Goal: Book appointment/travel/reservation

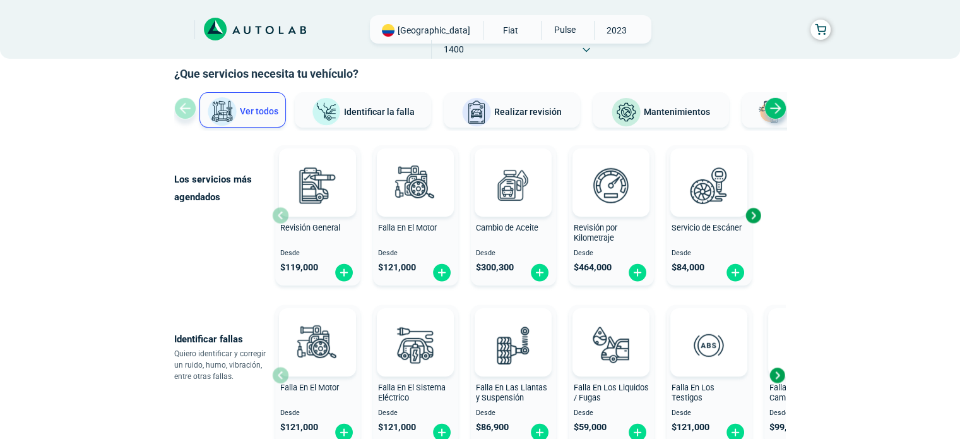
scroll to position [126, 0]
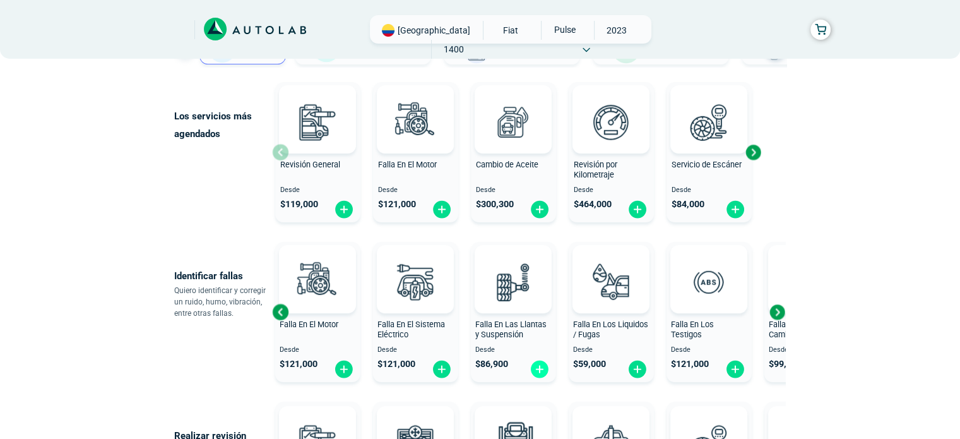
click at [540, 371] on img at bounding box center [540, 369] width 20 height 20
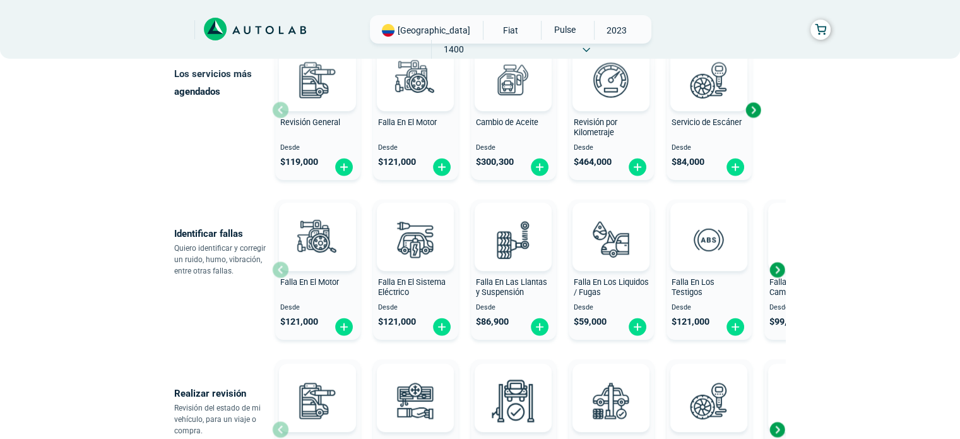
scroll to position [189, 0]
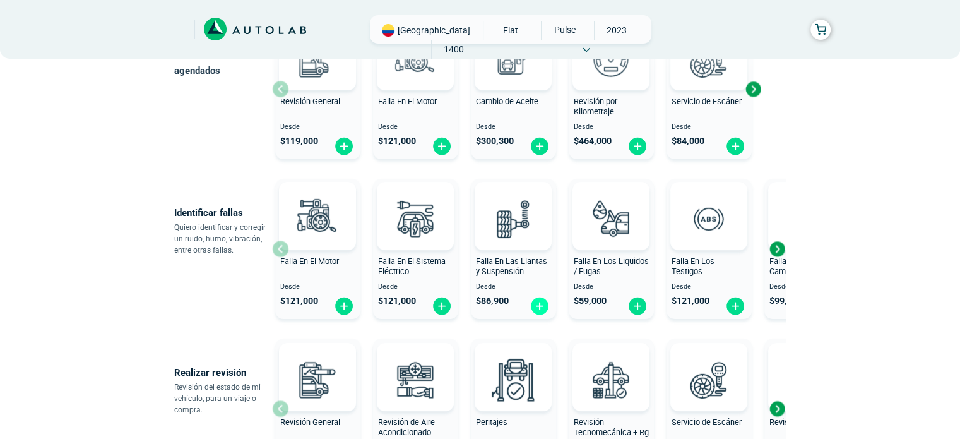
click at [530, 309] on img at bounding box center [540, 306] width 20 height 20
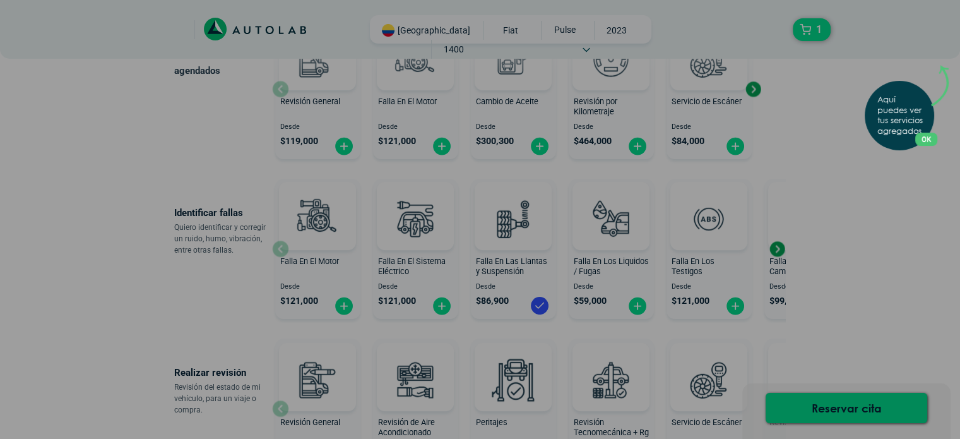
click at [927, 138] on button "OK" at bounding box center [926, 139] width 22 height 13
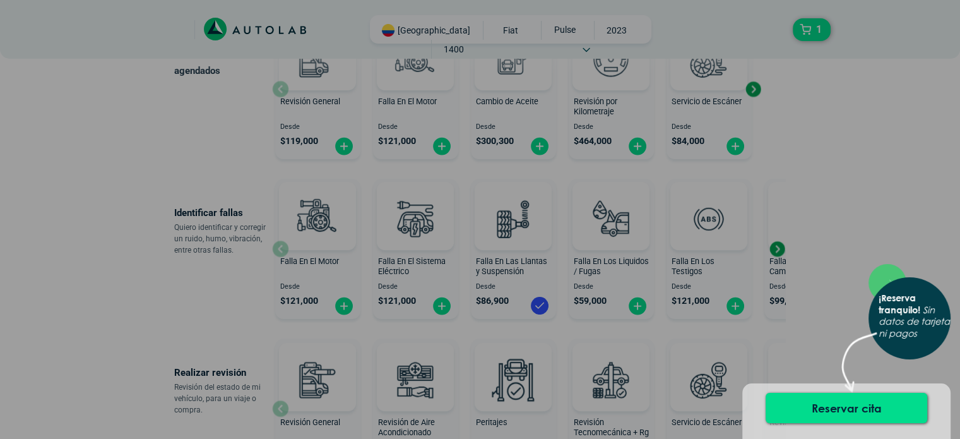
click at [876, 237] on div "× ¡Reserva tranquilo! Sin datos de tarjeta ni pagos" at bounding box center [480, 219] width 960 height 439
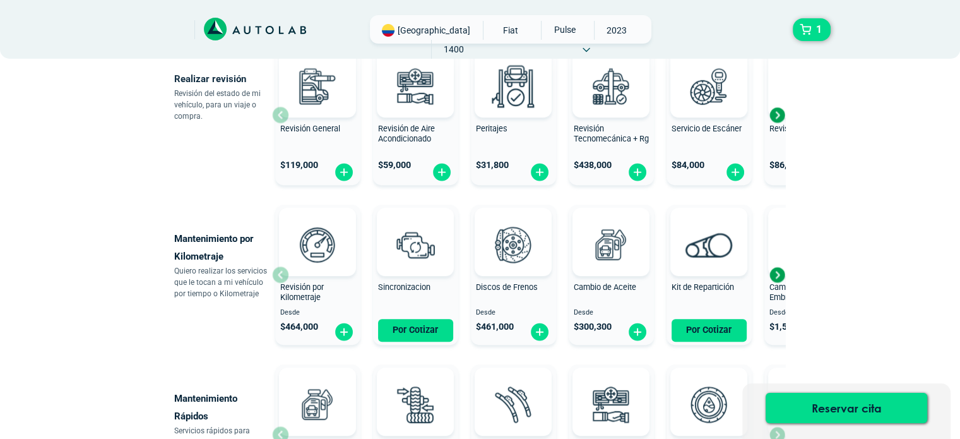
scroll to position [505, 0]
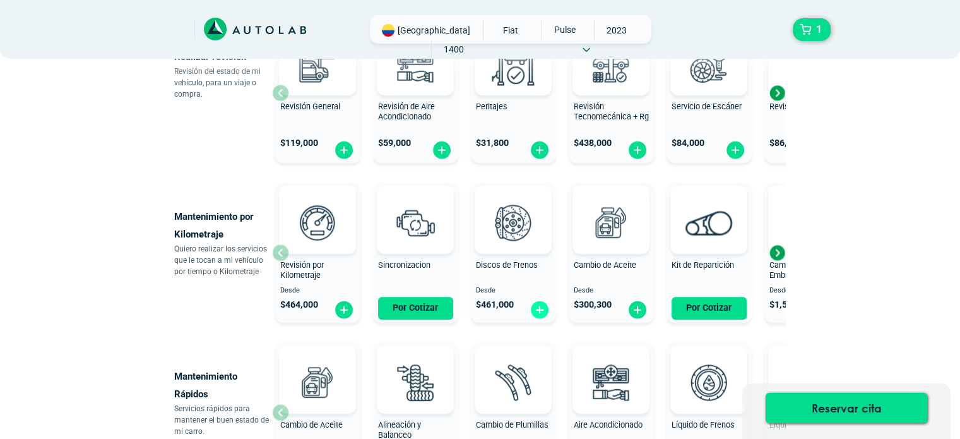
click at [538, 315] on img at bounding box center [540, 310] width 20 height 20
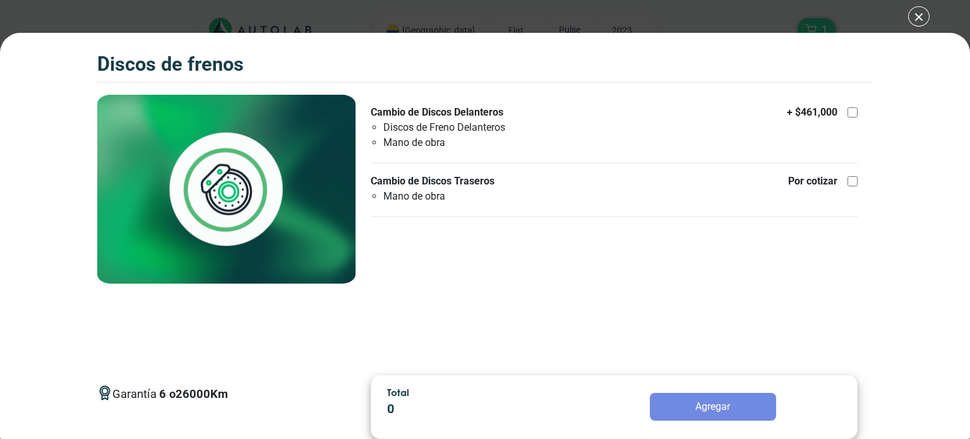
click at [853, 114] on div at bounding box center [852, 112] width 10 height 10
click at [853, 114] on input "Cambio de Discos Delanteros Discos [PERSON_NAME] Delanteros Mano de obra + $ 46…" at bounding box center [852, 112] width 10 height 10
checkbox input "true"
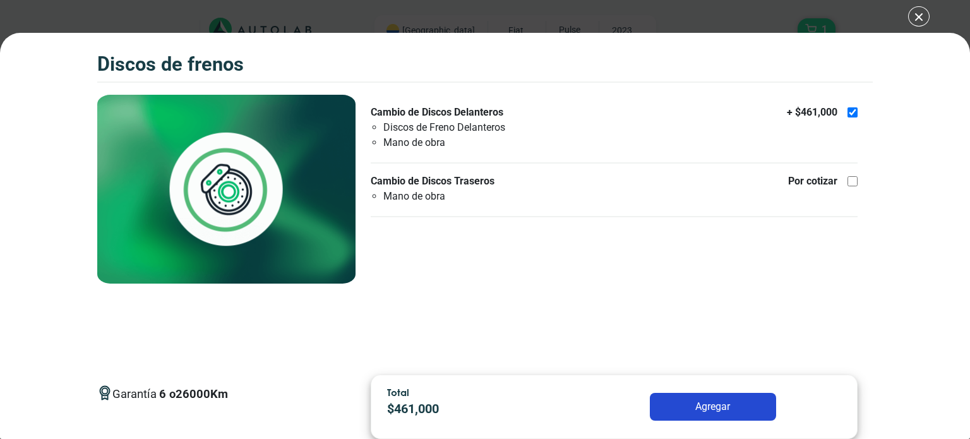
click at [853, 179] on div at bounding box center [852, 181] width 10 height 10
click at [853, 179] on input "Cambio de Discos Traseros Mano de obra Por cotizar" at bounding box center [852, 181] width 10 height 10
checkbox input "true"
click at [720, 413] on button "Agregar" at bounding box center [713, 407] width 126 height 28
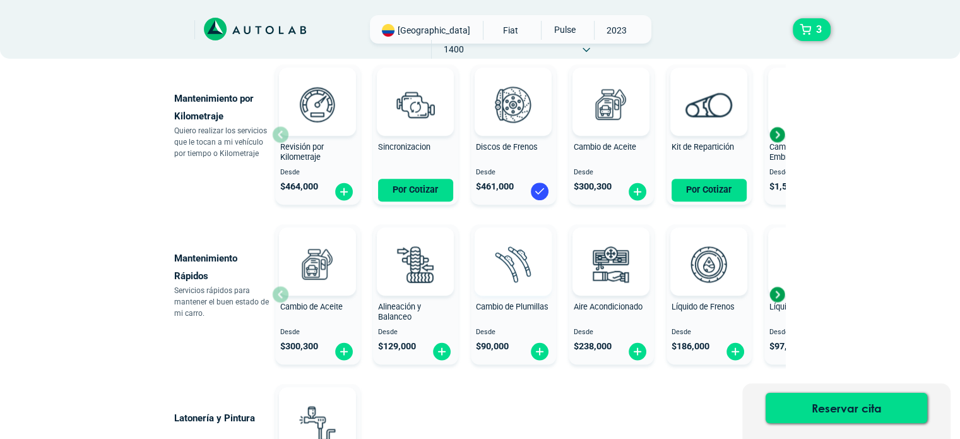
scroll to position [631, 0]
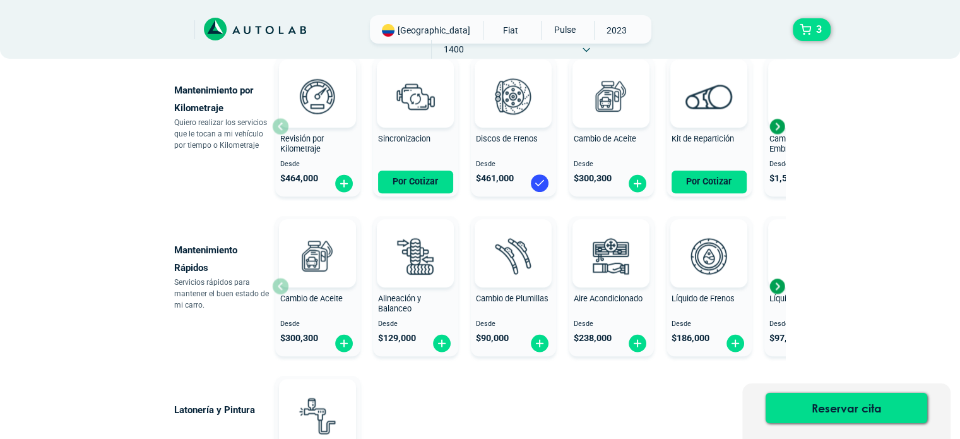
click at [775, 288] on div "Next slide" at bounding box center [777, 285] width 19 height 19
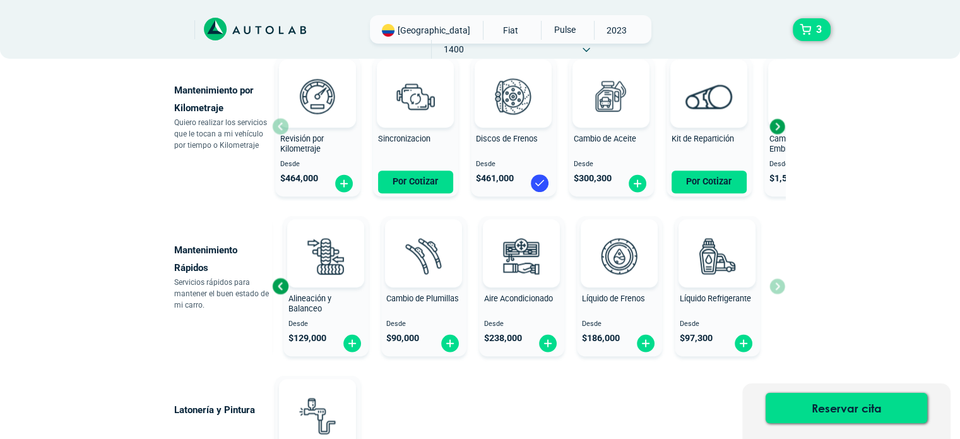
click at [776, 287] on div "Cambio de Aceite Desde $ 300,300 Alineación y Balanceo Desde $ 129,000 Cambio d…" at bounding box center [528, 286] width 513 height 150
click at [779, 124] on div "Next slide" at bounding box center [777, 126] width 19 height 19
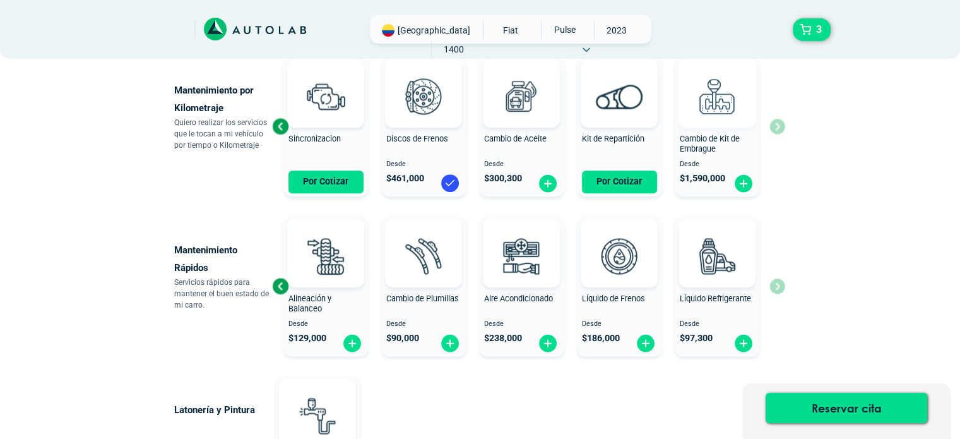
click at [779, 126] on div "Revisión por Kilometraje Desde $ 464,000 Sincronizacion Por Cotizar Discos de F…" at bounding box center [528, 126] width 513 height 150
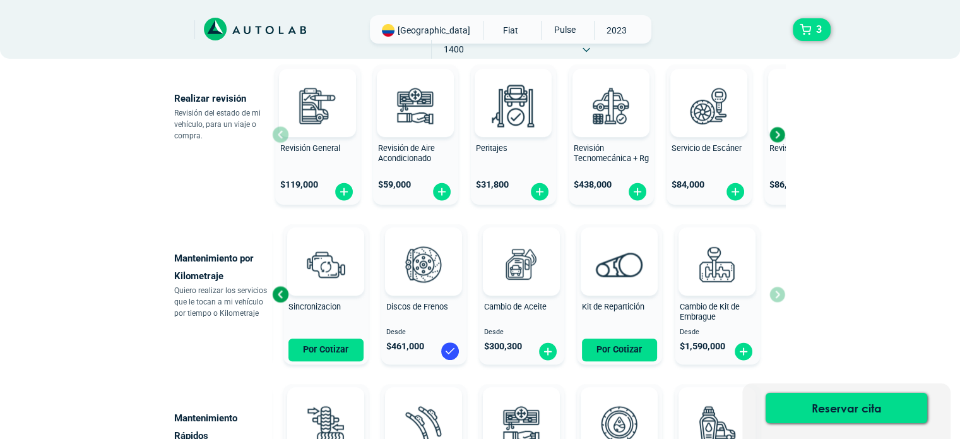
scroll to position [444, 0]
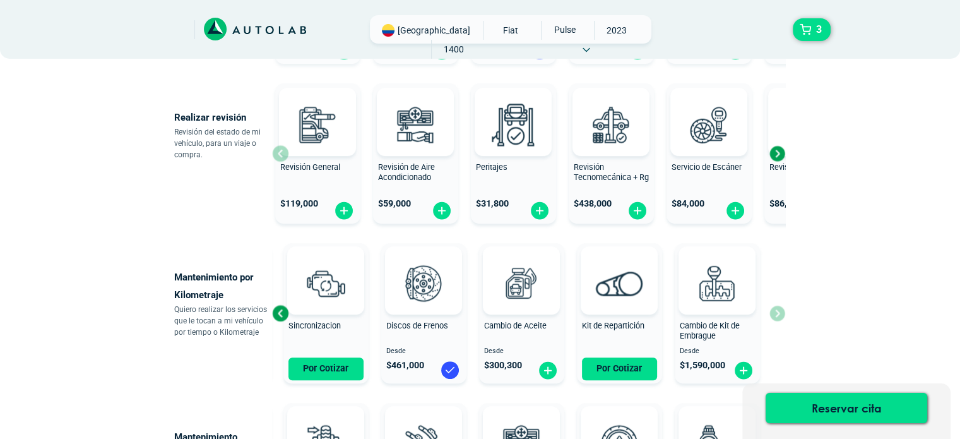
click at [778, 154] on div "Next slide" at bounding box center [777, 153] width 19 height 19
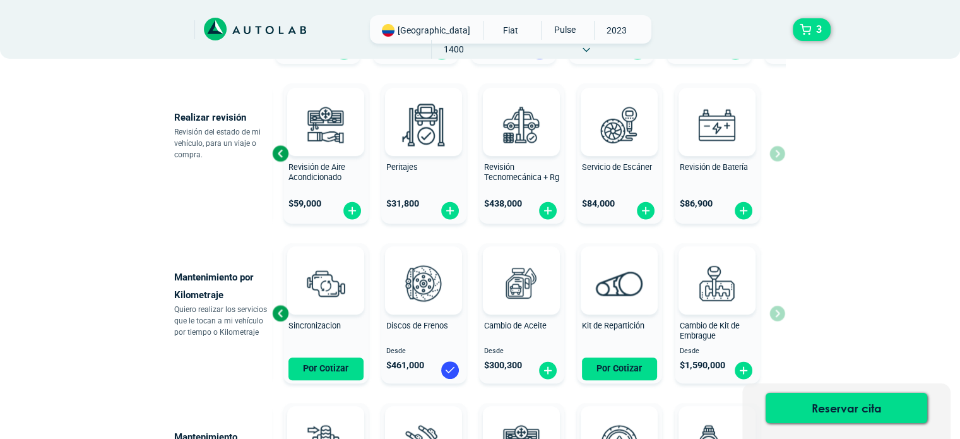
click at [778, 154] on div "Revisión General $ 119,000 Revisión de Aire Acondicionado $ 59,000 Peritajes $ …" at bounding box center [528, 153] width 513 height 150
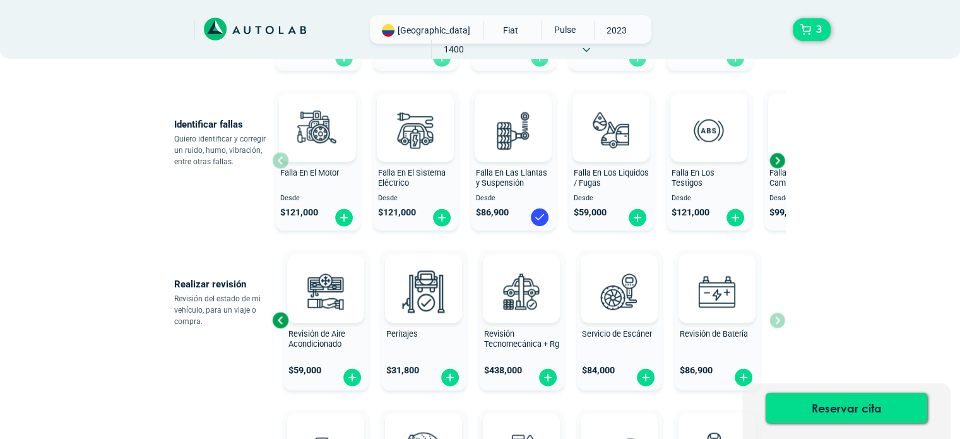
scroll to position [255, 0]
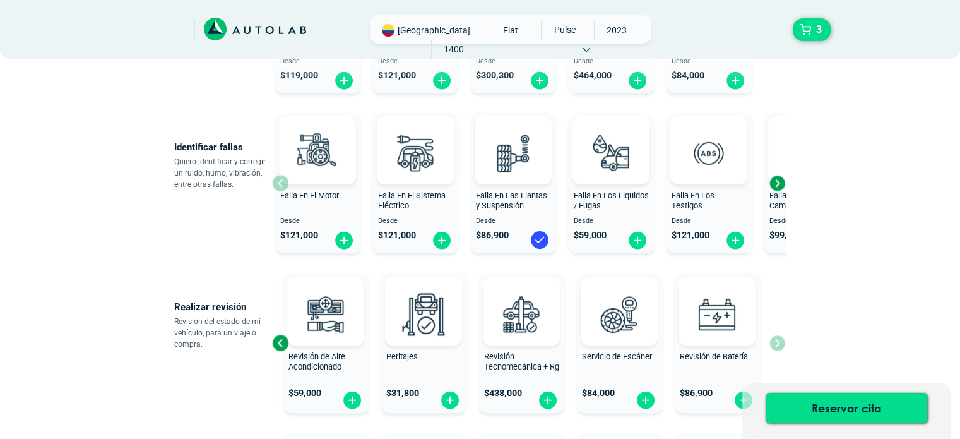
click at [778, 179] on div "Next slide" at bounding box center [777, 183] width 19 height 19
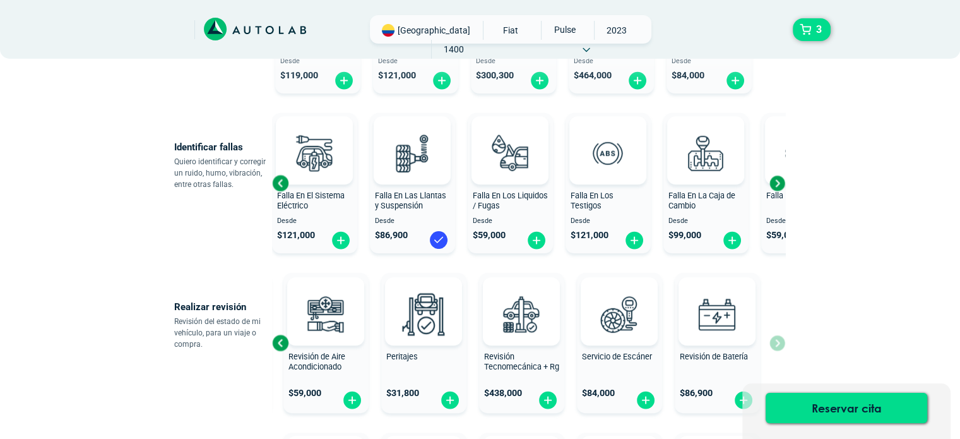
click at [778, 179] on div "Next slide" at bounding box center [777, 183] width 19 height 19
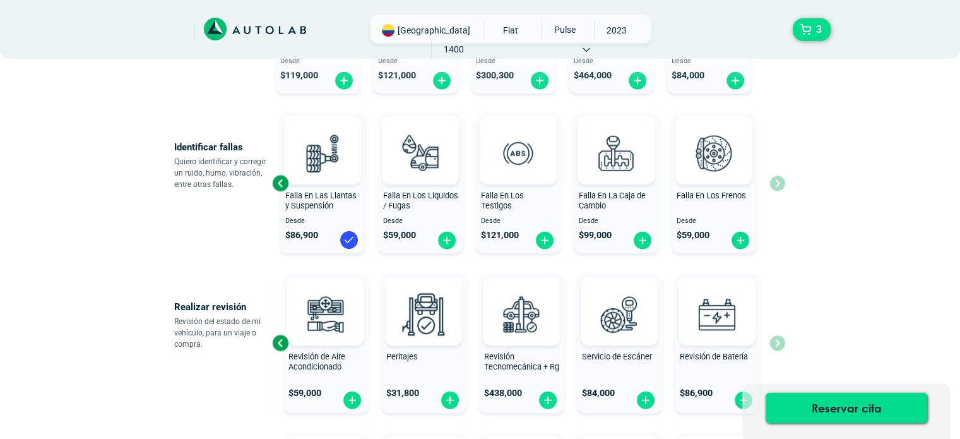
click at [778, 179] on div "Falla En El Motor Desde $ 121,000 Falla En El Sistema Eléctrico Desde $ 121,000…" at bounding box center [528, 183] width 513 height 150
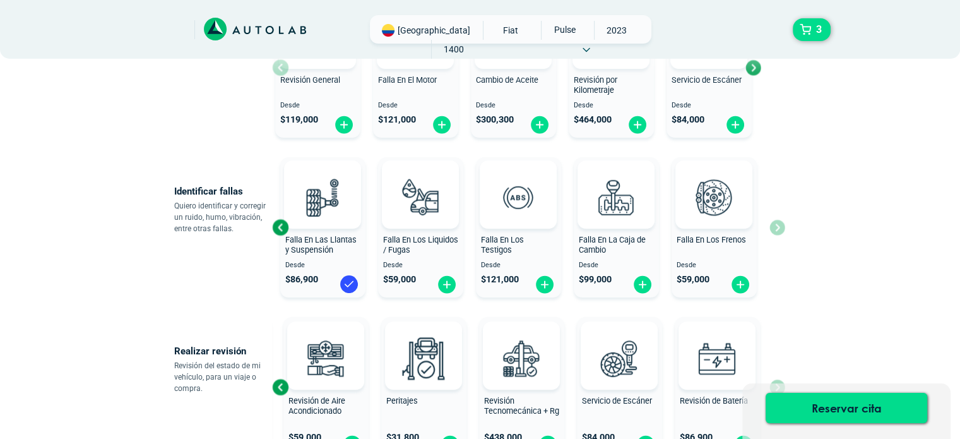
scroll to position [129, 0]
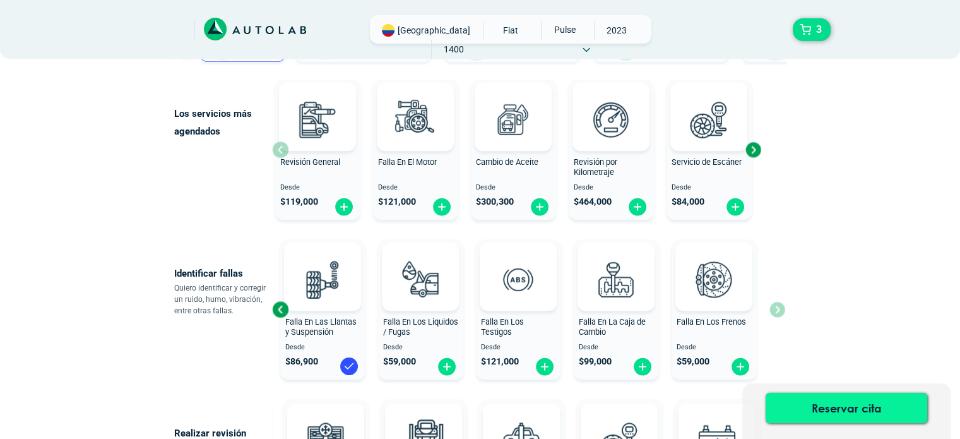
click at [855, 410] on button "Reservar cita" at bounding box center [847, 408] width 162 height 30
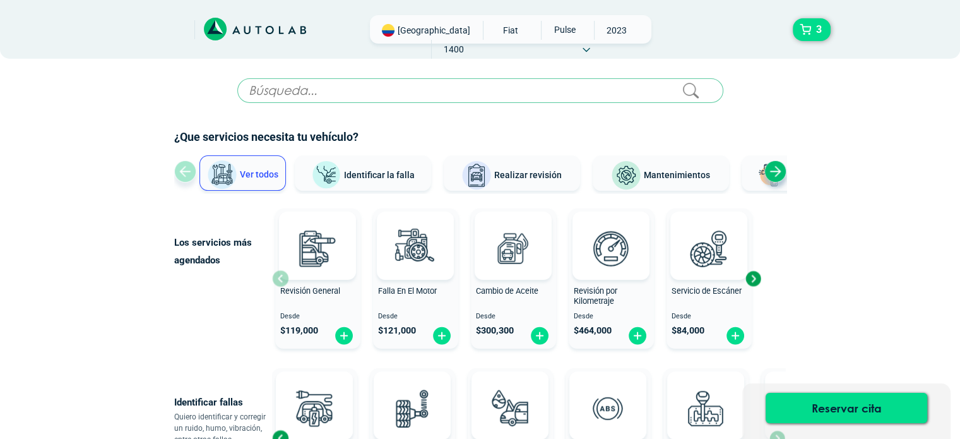
scroll to position [505, 0]
